Goal: Navigation & Orientation: Find specific page/section

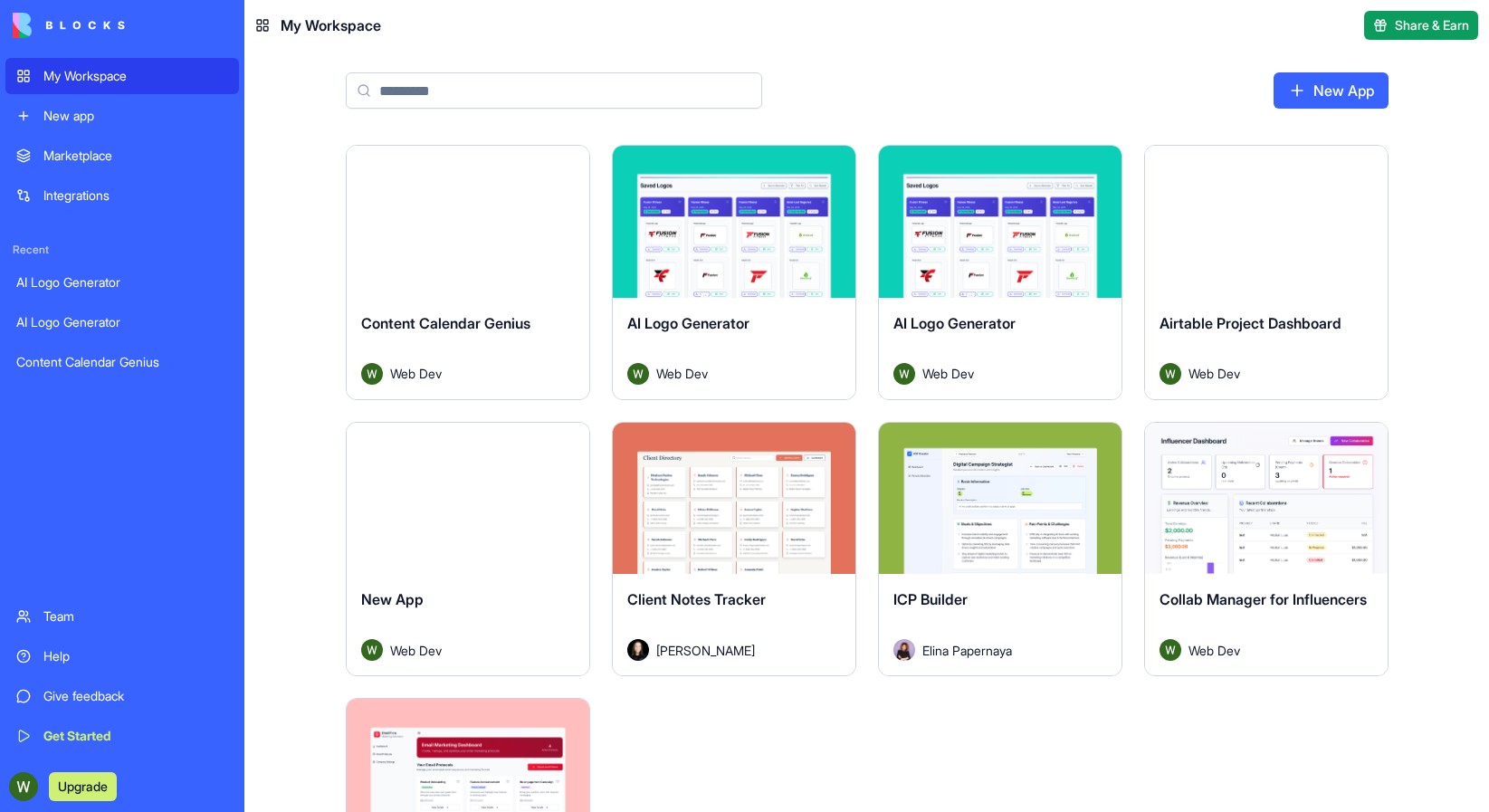
click at [754, 215] on button "Launch" at bounding box center [733, 221] width 136 height 36
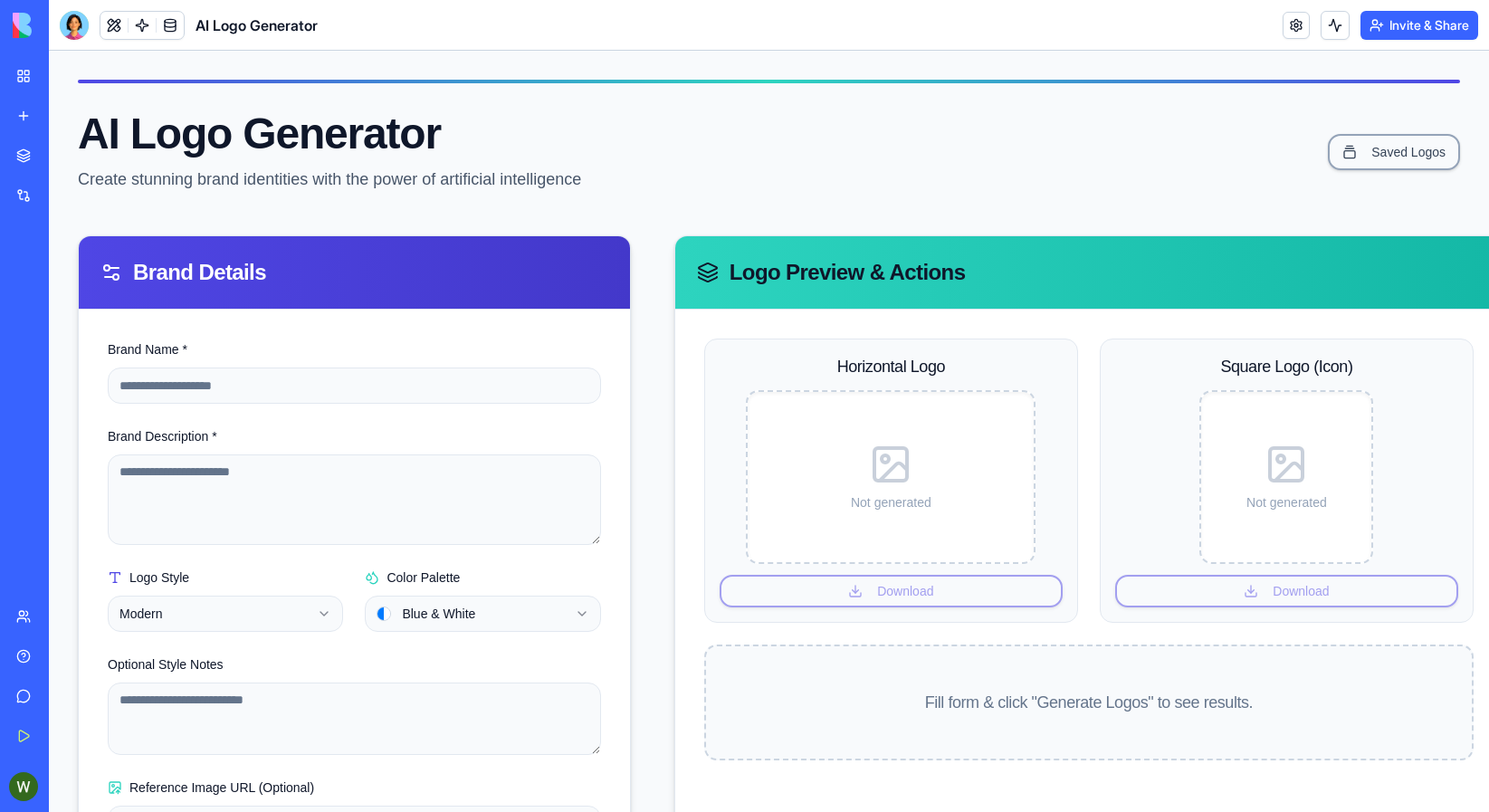
click at [22, 75] on link "My Workspace" at bounding box center [42, 75] width 72 height 36
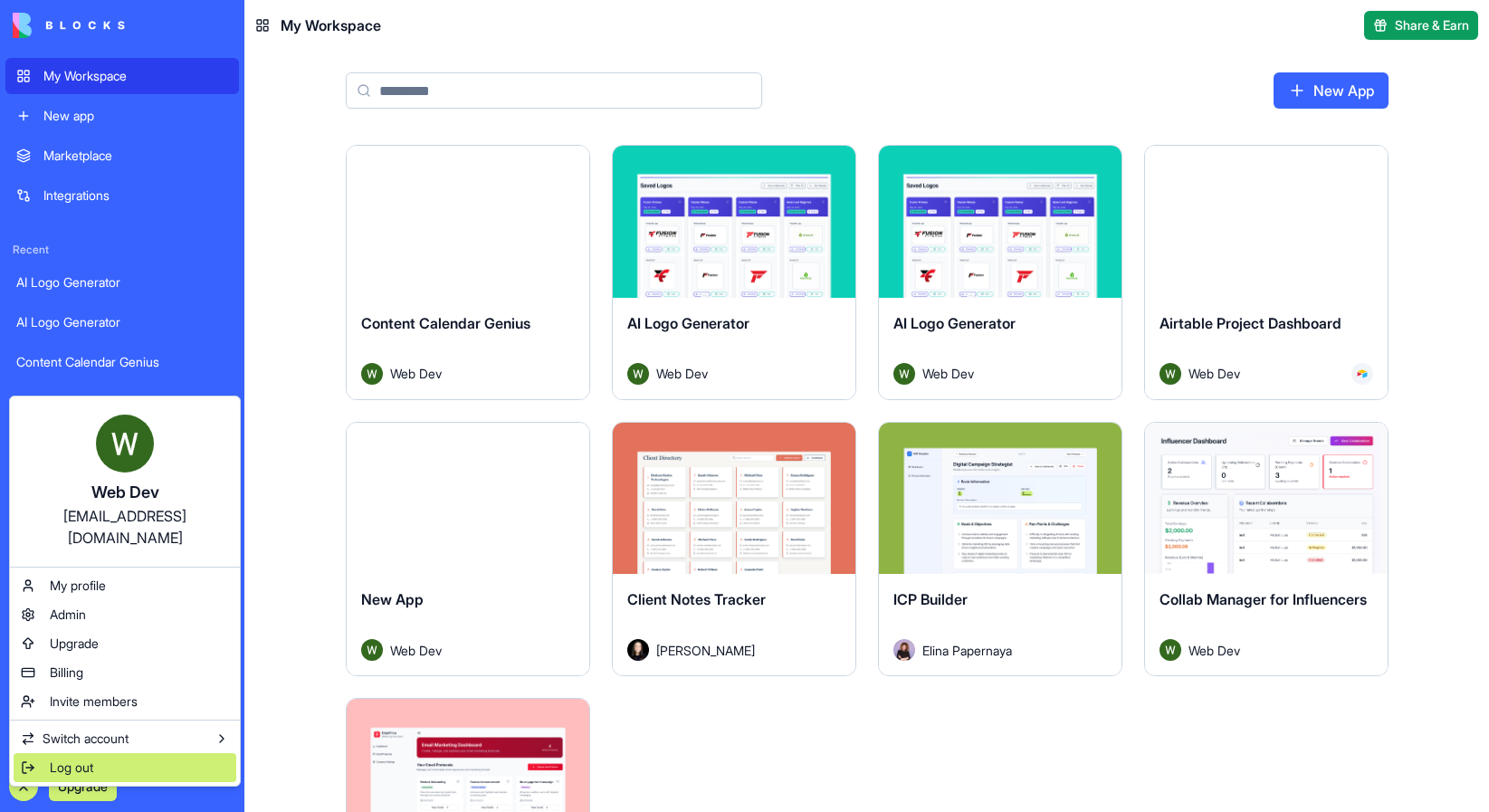
click at [61, 753] on div "Log out" at bounding box center [125, 767] width 222 height 29
